Goal: Navigation & Orientation: Find specific page/section

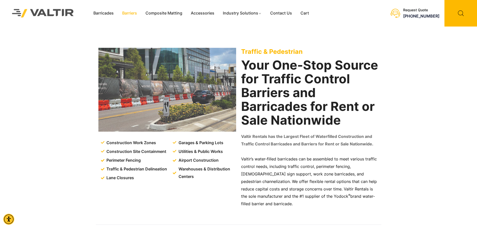
click at [125, 14] on link "Barriers" at bounding box center [129, 14] width 23 height 8
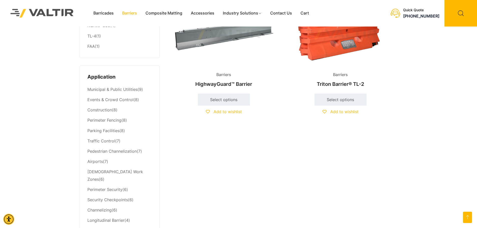
scroll to position [25, 0]
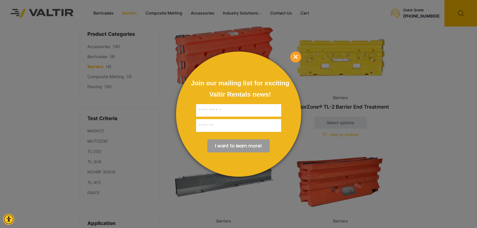
click at [109, 13] on div at bounding box center [238, 114] width 477 height 228
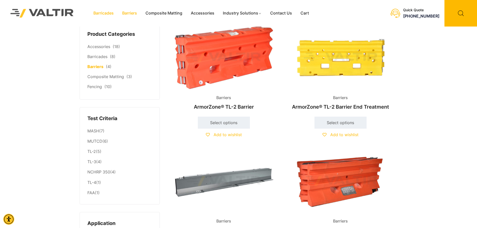
click at [110, 14] on link "Barricades" at bounding box center [103, 14] width 29 height 8
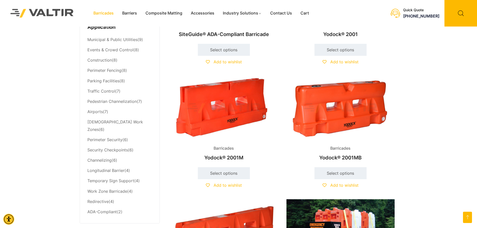
scroll to position [225, 0]
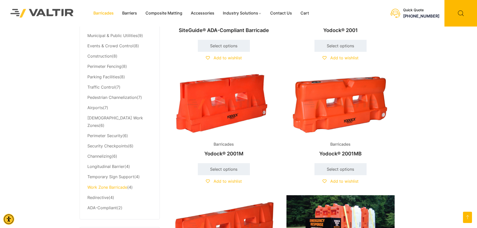
click at [108, 185] on link "Work Zone Barricade" at bounding box center [107, 187] width 40 height 5
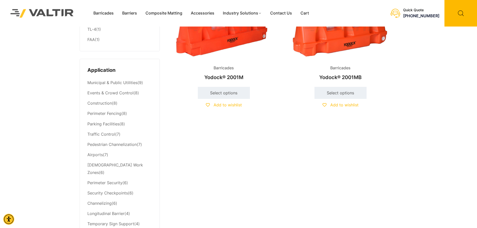
scroll to position [200, 0]
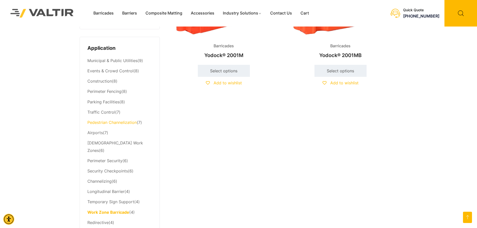
click at [121, 122] on link "Pedestrian Channelization" at bounding box center [111, 122] width 49 height 5
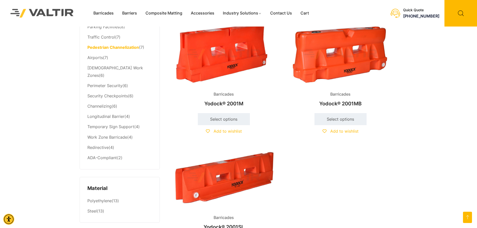
scroll to position [401, 0]
